Goal: Information Seeking & Learning: Learn about a topic

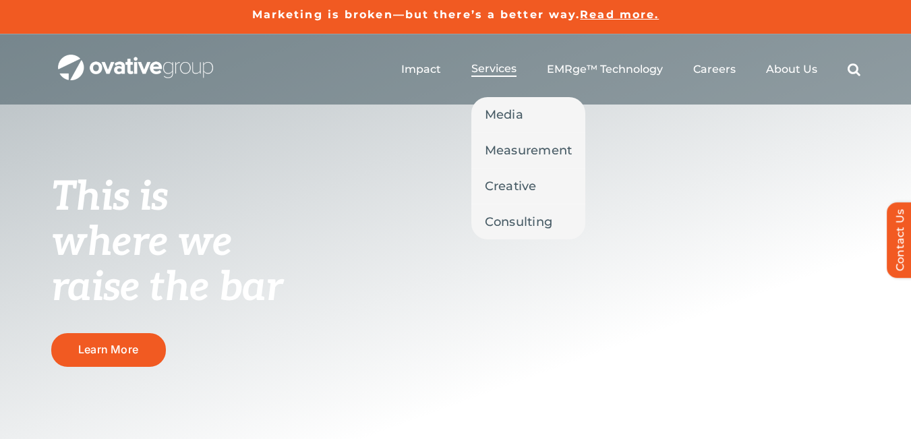
click at [503, 70] on span "Services" at bounding box center [493, 68] width 45 height 13
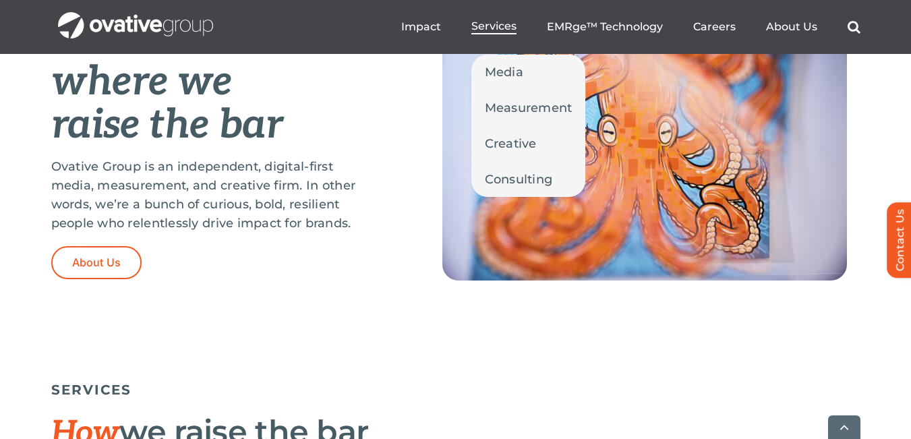
scroll to position [539, 0]
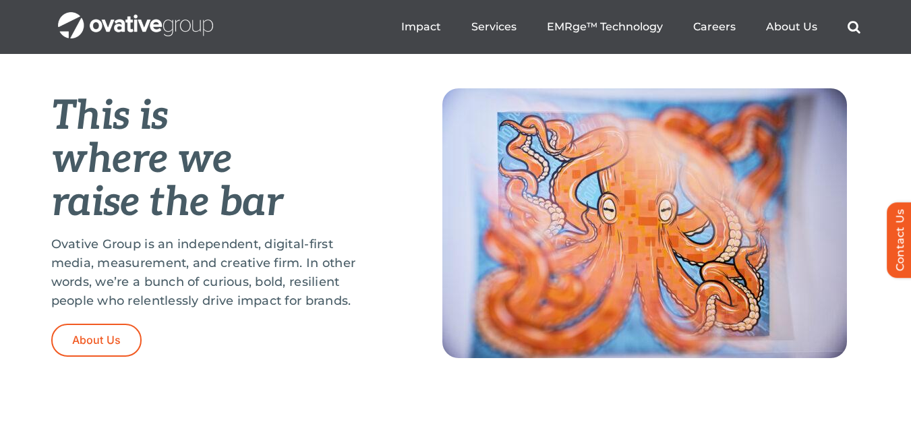
click at [76, 152] on em "where we" at bounding box center [141, 159] width 181 height 49
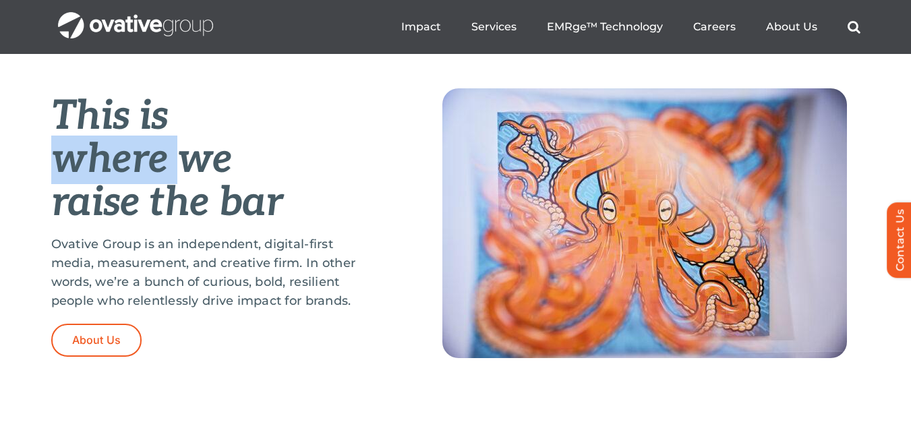
click at [76, 152] on em "where we" at bounding box center [141, 159] width 181 height 49
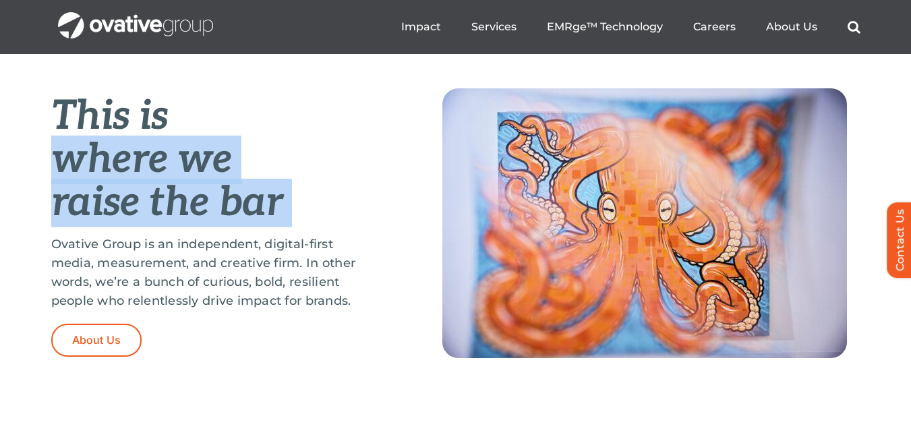
drag, startPoint x: 76, startPoint y: 152, endPoint x: 175, endPoint y: 227, distance: 124.0
click at [175, 227] on div "This is where we raise the bar Ovative Group is an independent, digital-first m…" at bounding box center [212, 222] width 323 height 268
click at [166, 228] on div at bounding box center [166, 228] width 0 height 0
click at [178, 240] on p "Ovative Group is an independent, digital-first media, measurement, and creative…" at bounding box center [212, 272] width 323 height 75
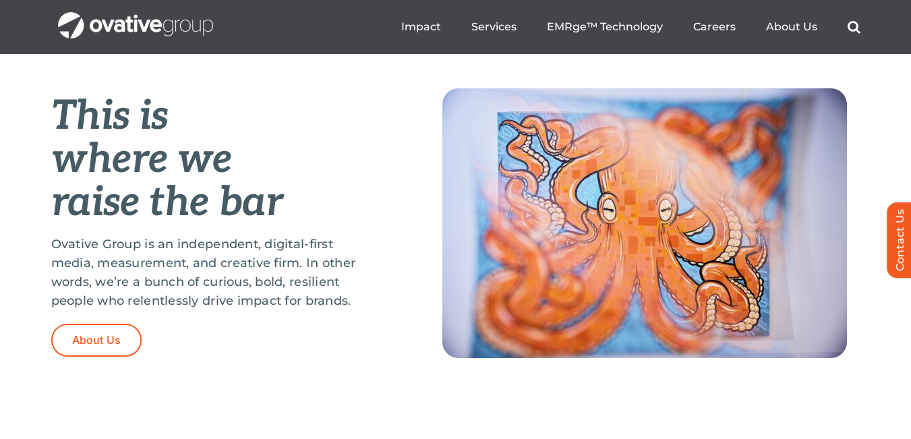
click at [227, 253] on p "Ovative Group is an independent, digital-first media, measurement, and creative…" at bounding box center [212, 272] width 323 height 75
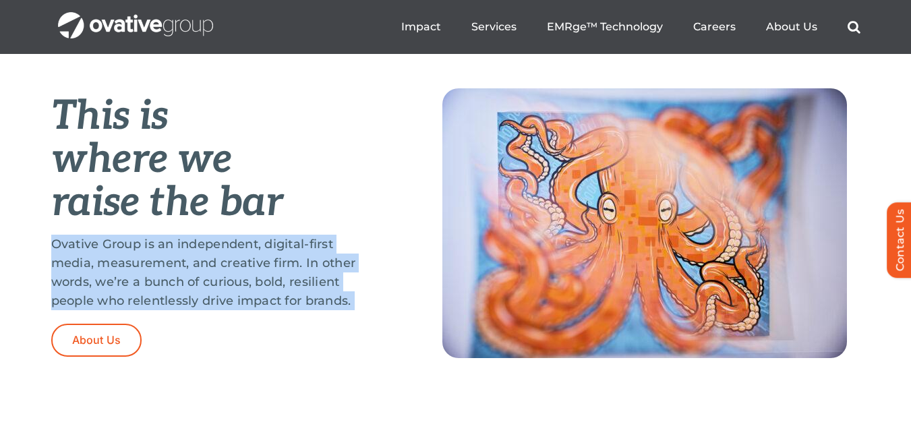
click at [227, 253] on p "Ovative Group is an independent, digital-first media, measurement, and creative…" at bounding box center [212, 272] width 323 height 75
copy div "Ovative Group is an independent, digital-first media, measurement, and creative…"
